Goal: Task Accomplishment & Management: Manage account settings

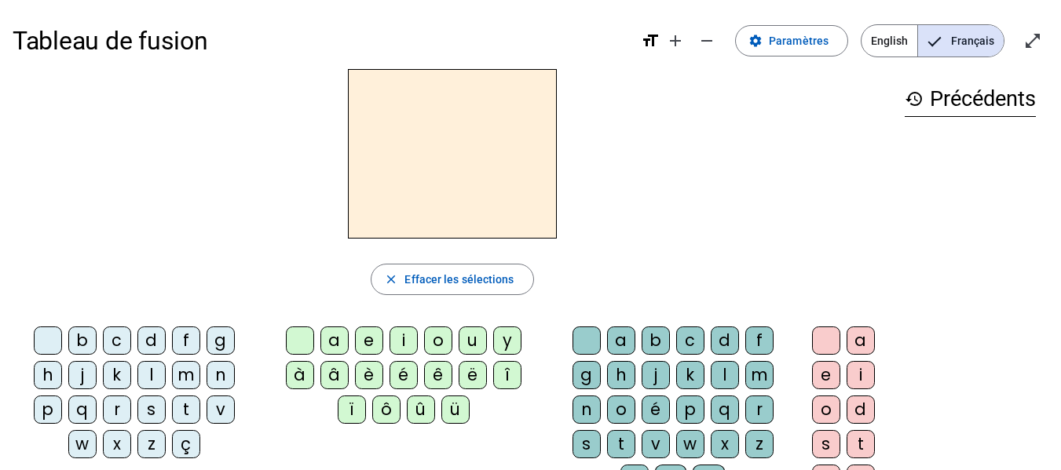
click at [893, 48] on span "English" at bounding box center [889, 40] width 56 height 31
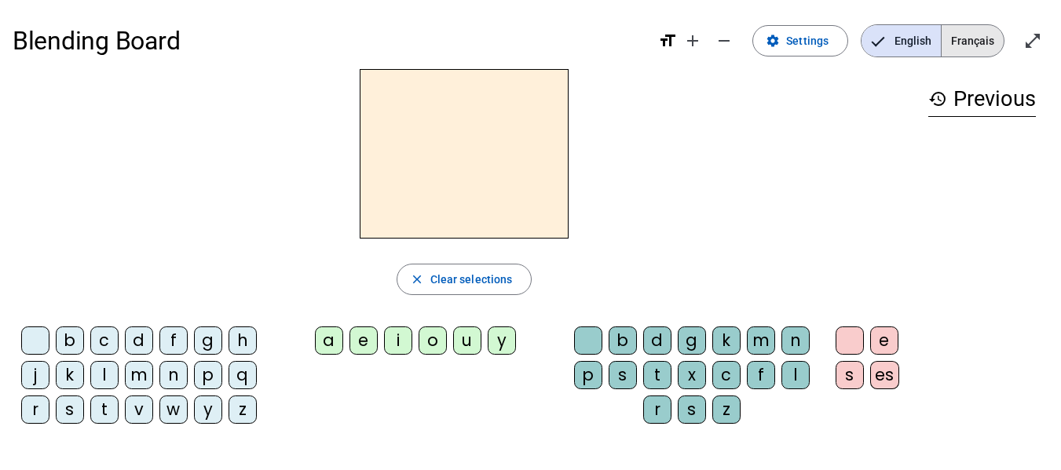
click at [983, 44] on span "Français" at bounding box center [972, 40] width 62 height 31
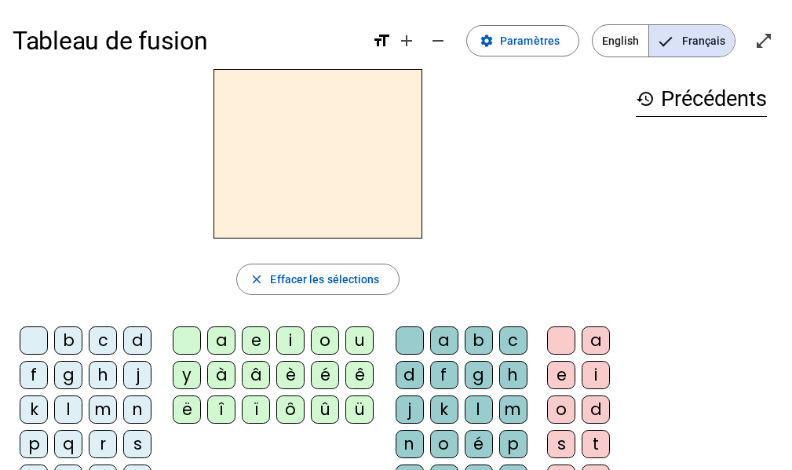
click at [625, 39] on span "English" at bounding box center [621, 40] width 56 height 31
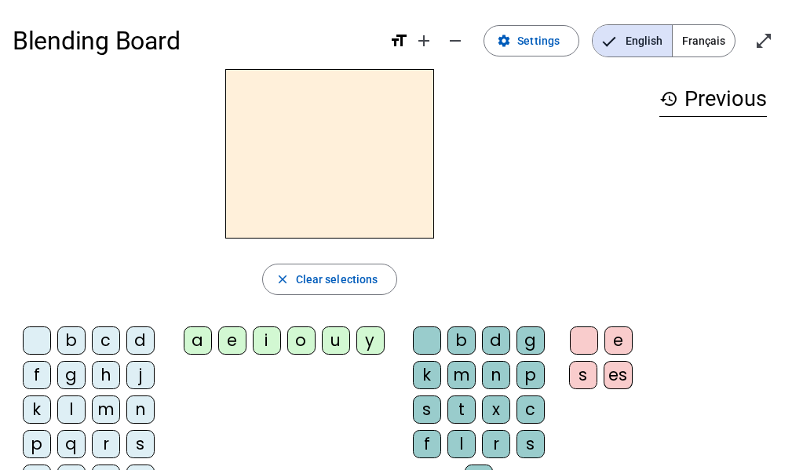
click at [718, 38] on span "Français" at bounding box center [704, 40] width 62 height 31
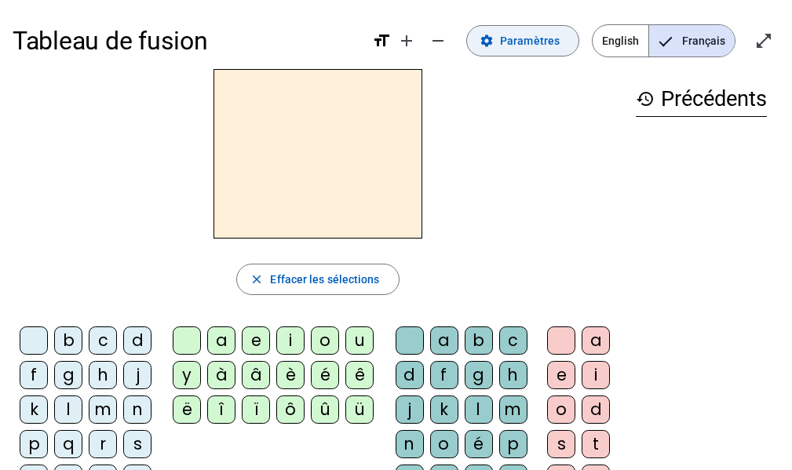
click at [546, 43] on span "Paramètres" at bounding box center [530, 40] width 60 height 19
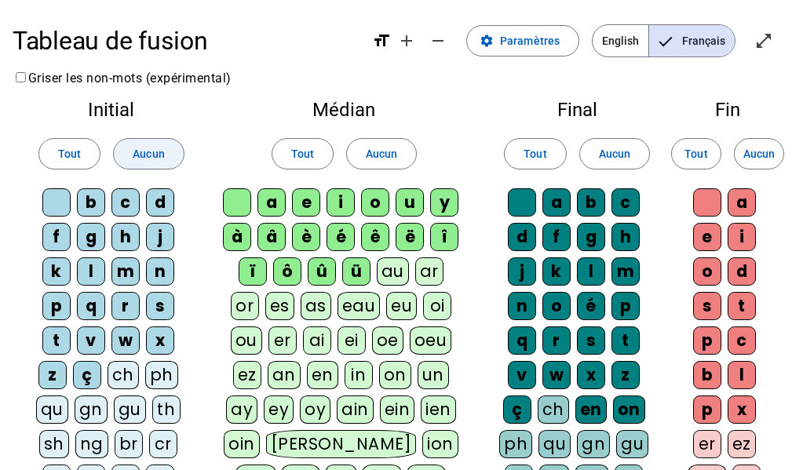
click at [153, 152] on span "Aucun" at bounding box center [148, 153] width 31 height 19
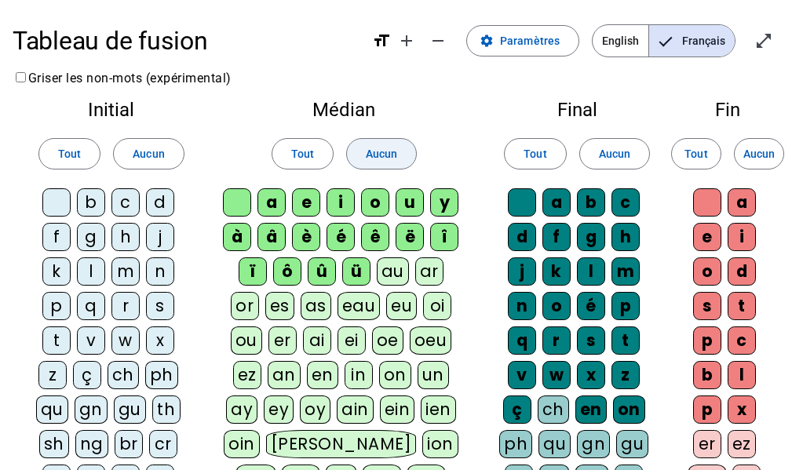
click at [395, 163] on span at bounding box center [381, 154] width 69 height 38
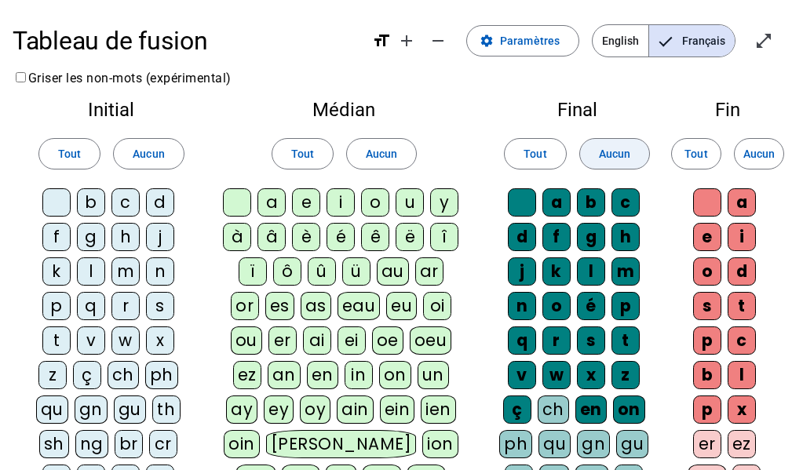
click at [608, 164] on span at bounding box center [614, 154] width 69 height 38
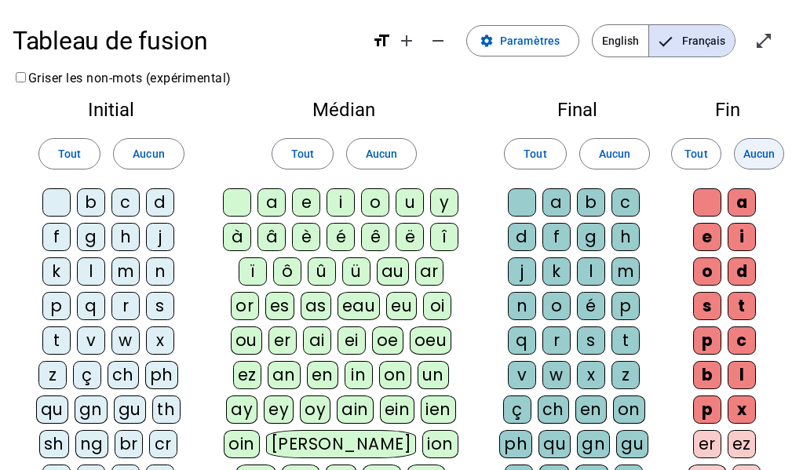
click at [746, 159] on span "Aucun" at bounding box center [758, 153] width 31 height 19
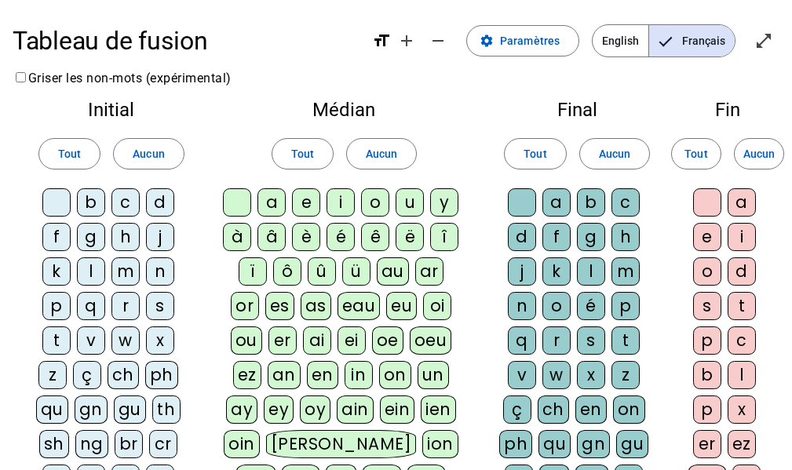
click at [117, 276] on div "m" at bounding box center [125, 271] width 28 height 28
click at [45, 308] on div "p" at bounding box center [56, 306] width 28 height 28
click at [87, 274] on div "l" at bounding box center [91, 271] width 28 height 28
click at [116, 309] on div "r" at bounding box center [125, 306] width 28 height 28
click at [82, 342] on div "v" at bounding box center [91, 341] width 28 height 28
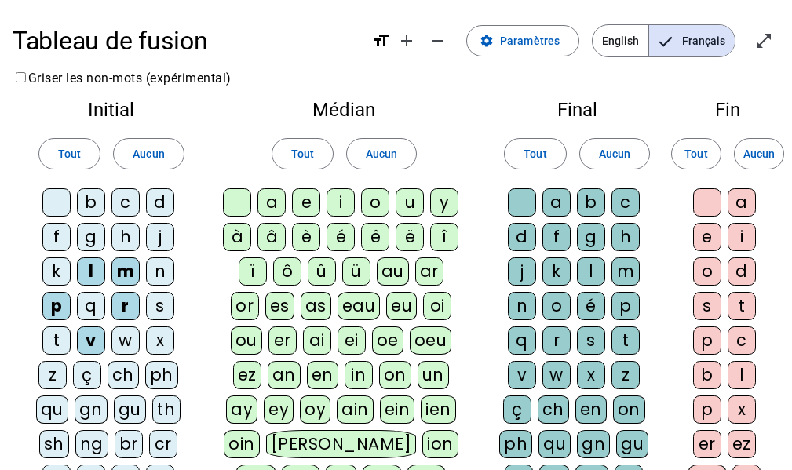
click at [155, 199] on div "d" at bounding box center [160, 202] width 28 height 28
click at [384, 203] on div "o" at bounding box center [375, 202] width 28 height 28
click at [283, 199] on div "a" at bounding box center [271, 202] width 28 height 28
click at [341, 200] on div "i" at bounding box center [341, 202] width 28 height 28
click at [623, 342] on div "t" at bounding box center [626, 341] width 28 height 28
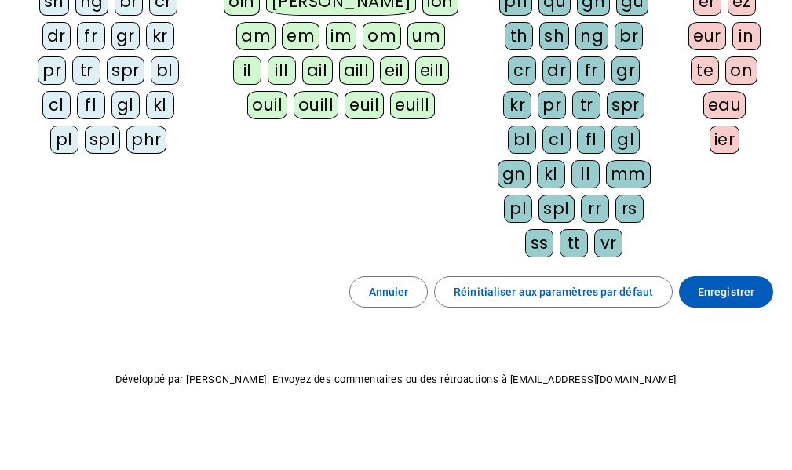
scroll to position [445, 0]
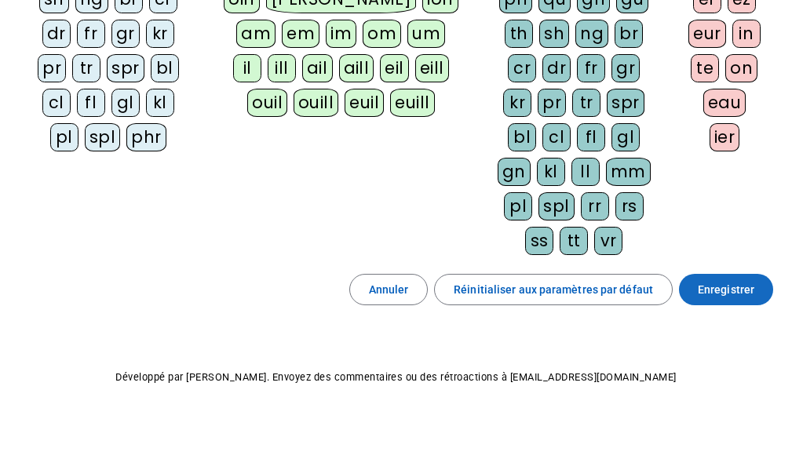
click at [713, 293] on span "Enregistrer" at bounding box center [726, 289] width 57 height 19
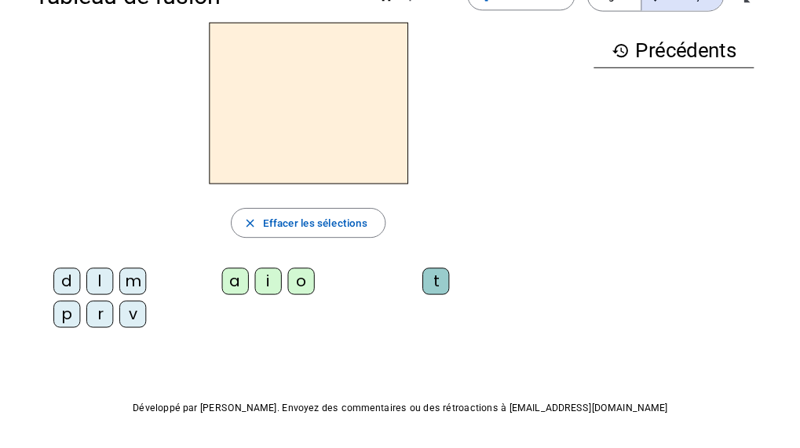
scroll to position [18, 0]
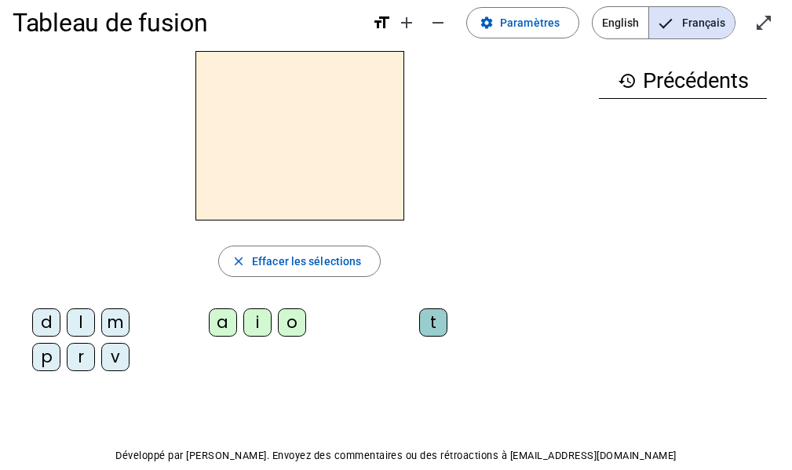
click at [117, 324] on div "m" at bounding box center [115, 323] width 28 height 28
click at [297, 323] on div "o" at bounding box center [292, 323] width 28 height 28
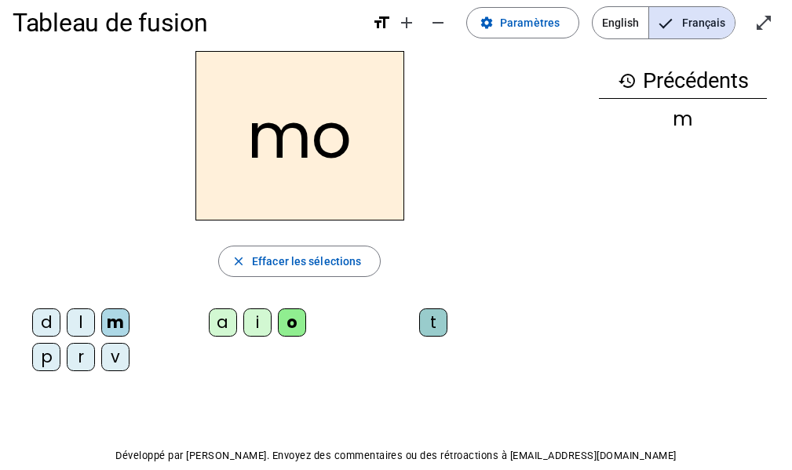
click at [429, 324] on div "t" at bounding box center [433, 323] width 28 height 28
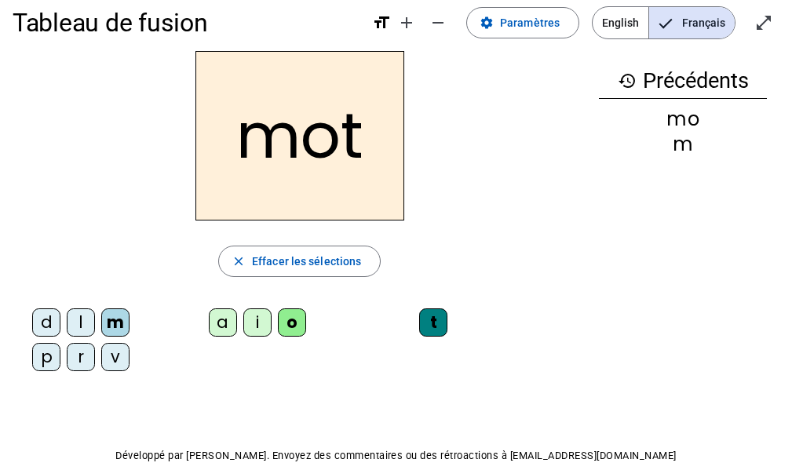
click at [47, 361] on div "p" at bounding box center [46, 357] width 28 height 28
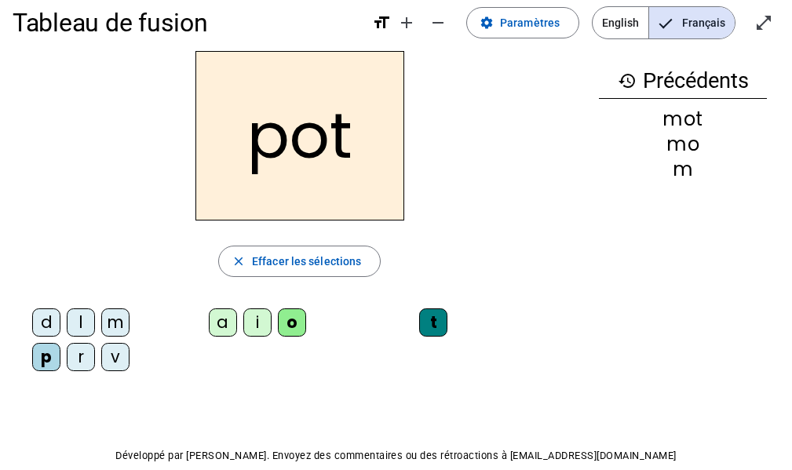
click at [75, 363] on div "r" at bounding box center [81, 357] width 28 height 28
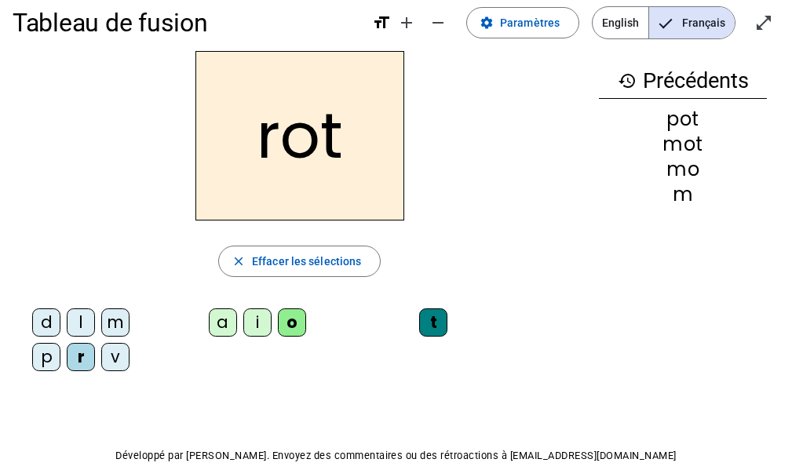
click at [221, 328] on div "a" at bounding box center [223, 323] width 28 height 28
